Goal: Transaction & Acquisition: Purchase product/service

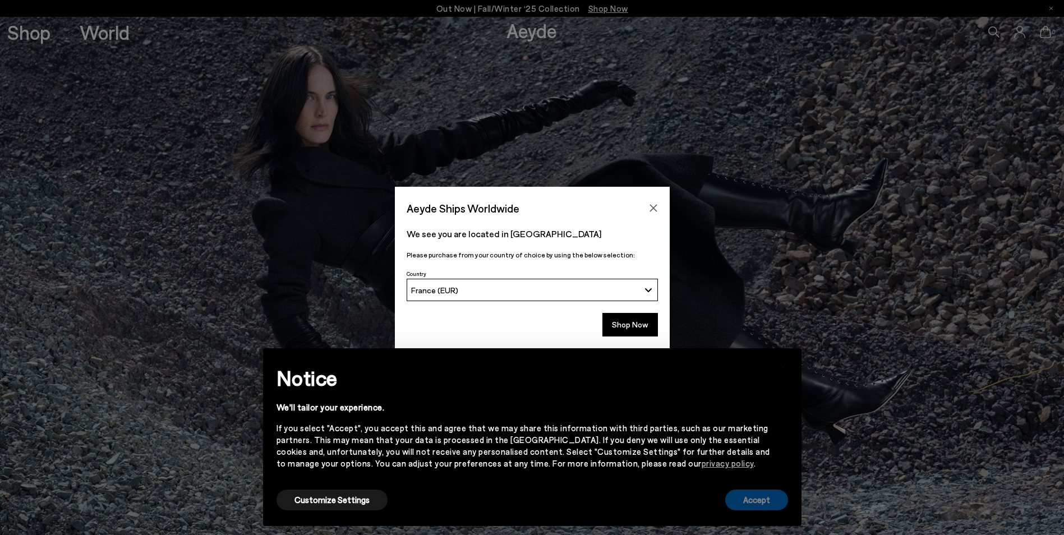
click at [747, 506] on button "Accept" at bounding box center [756, 500] width 63 height 21
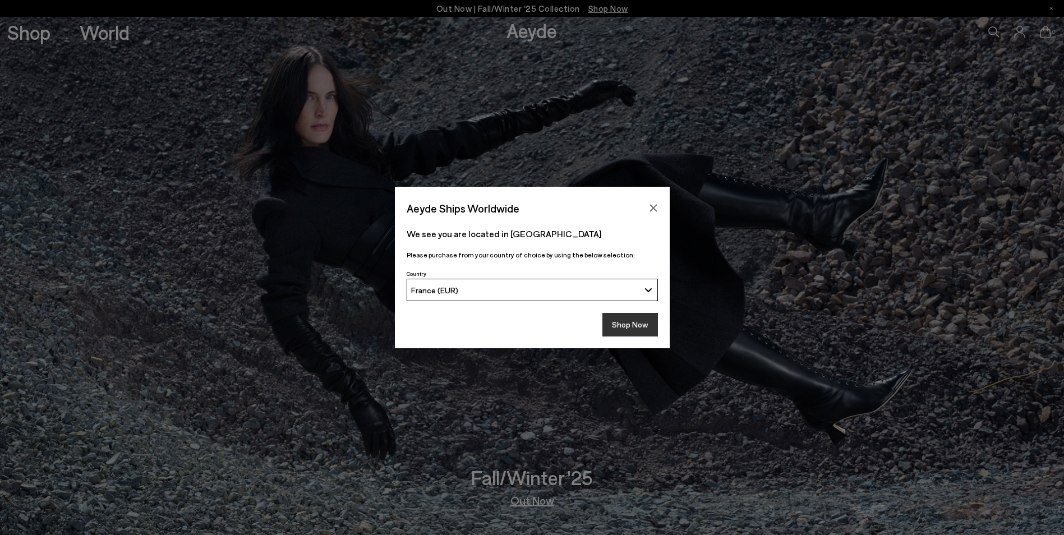
click at [625, 334] on button "Shop Now" at bounding box center [631, 325] width 56 height 24
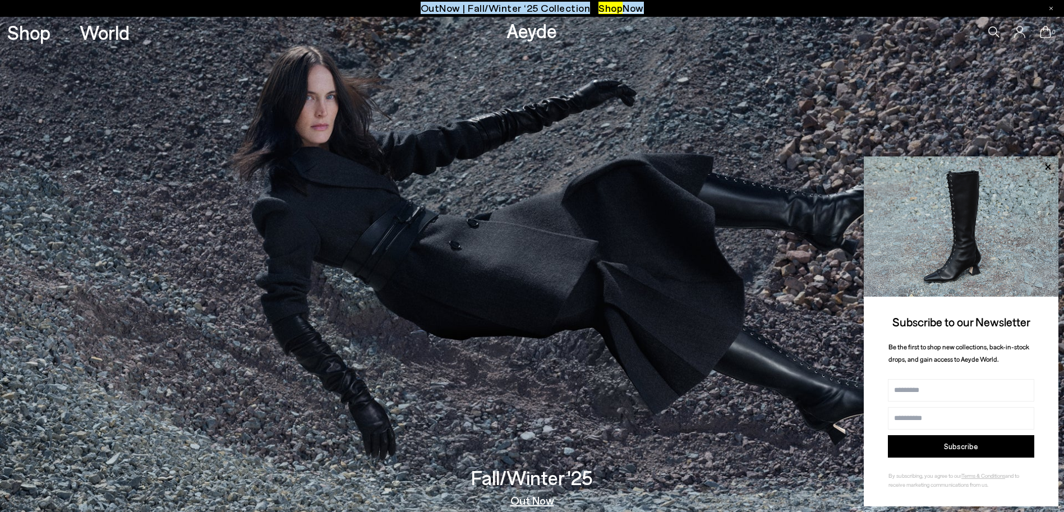
click at [1050, 10] on div at bounding box center [1051, 8] width 3 height 17
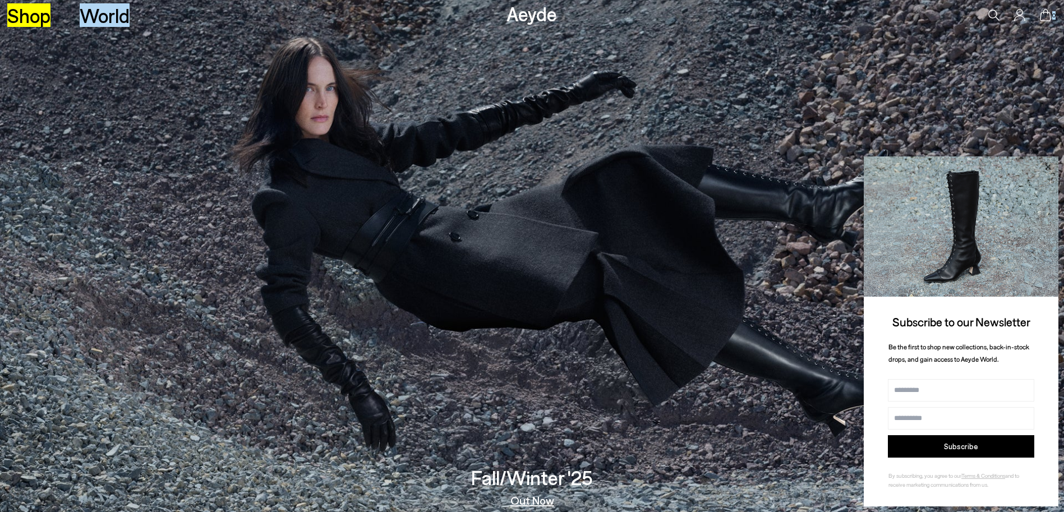
click at [1049, 166] on icon at bounding box center [1048, 167] width 6 height 6
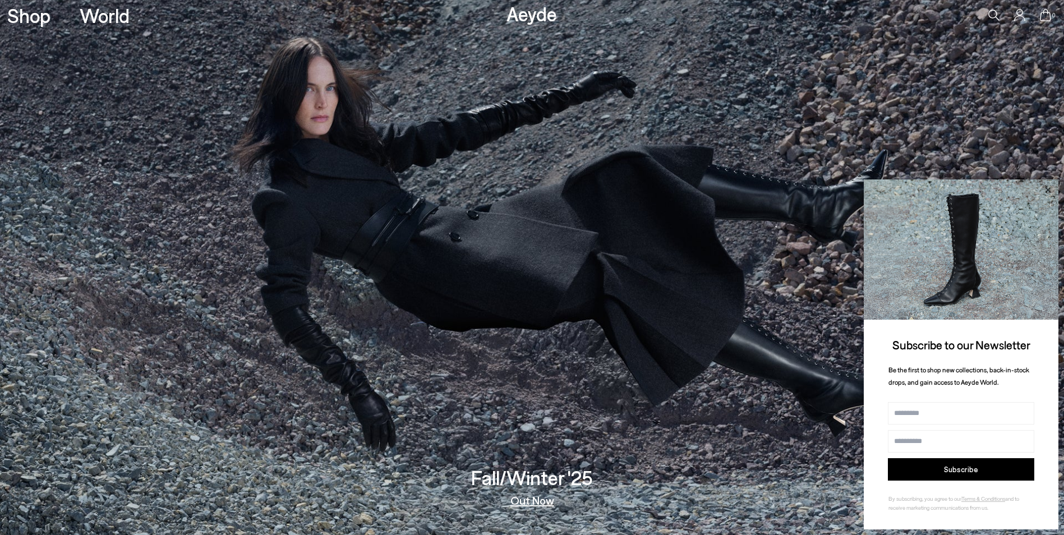
click at [1048, 191] on icon at bounding box center [1048, 190] width 15 height 15
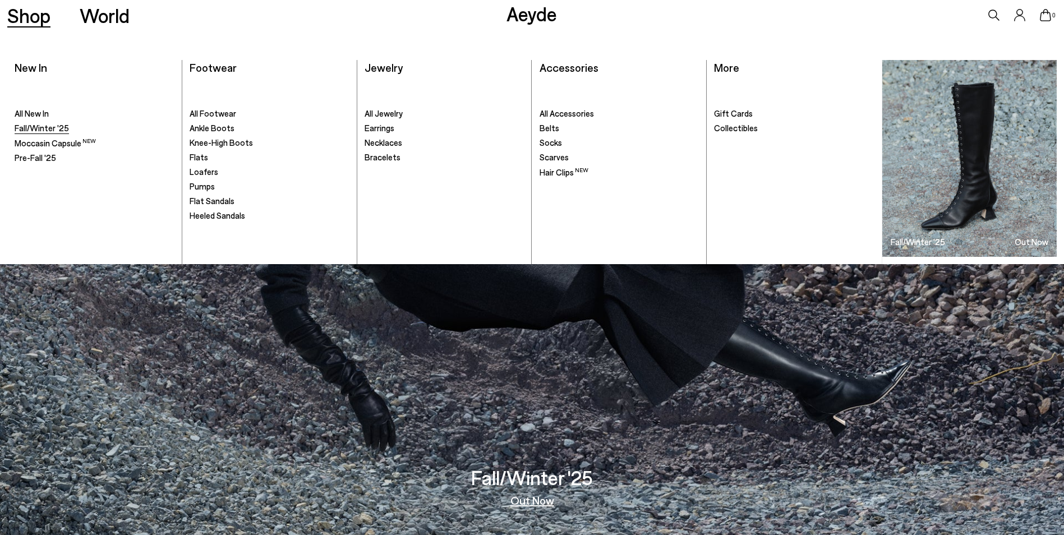
click at [32, 125] on span "Fall/Winter '25" at bounding box center [42, 128] width 54 height 10
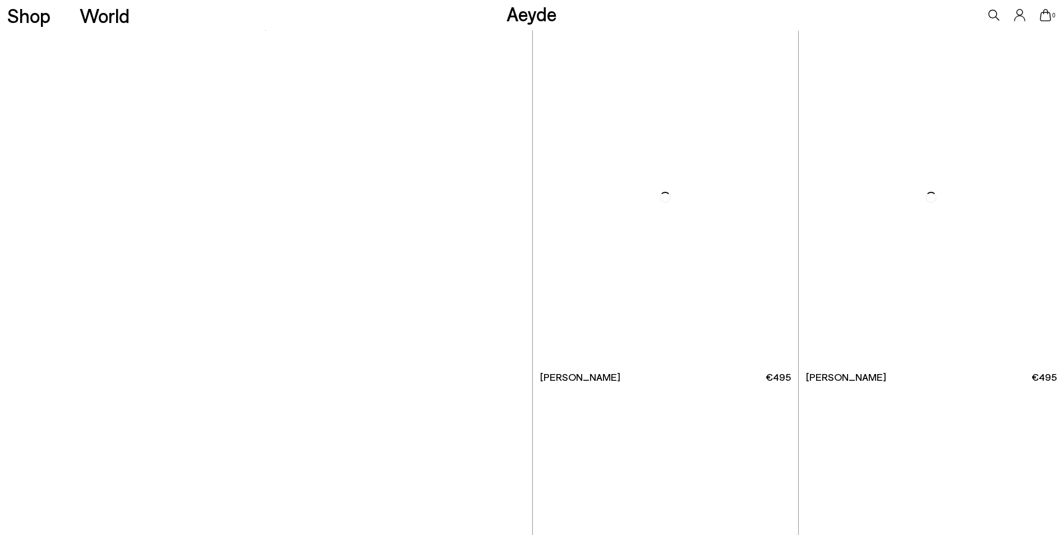
scroll to position [6643, 0]
